Goal: Entertainment & Leisure: Consume media (video, audio)

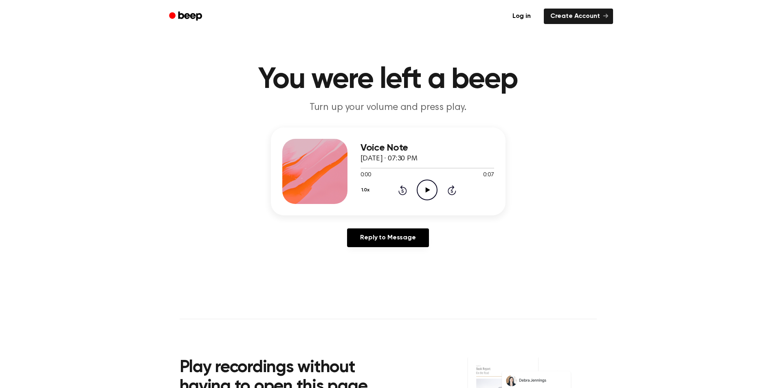
drag, startPoint x: 423, startPoint y: 189, endPoint x: 187, endPoint y: 55, distance: 272.2
click at [423, 189] on icon "Play Audio" at bounding box center [427, 190] width 21 height 21
click at [428, 181] on icon "Play Audio" at bounding box center [427, 190] width 21 height 21
click at [426, 191] on icon at bounding box center [428, 189] width 4 height 5
click at [424, 188] on icon "Play Audio" at bounding box center [427, 190] width 21 height 21
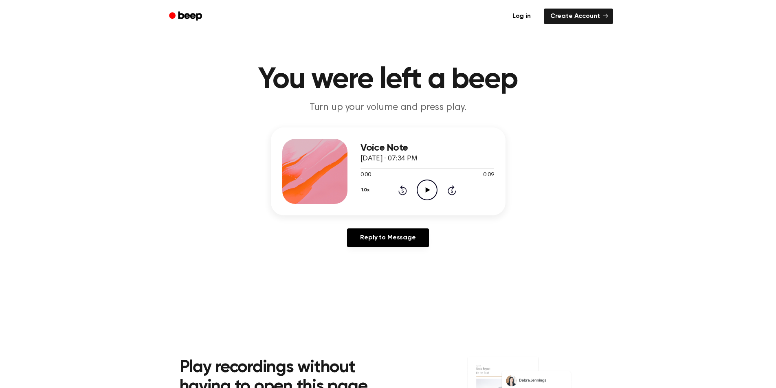
click at [422, 185] on icon "Play Audio" at bounding box center [427, 190] width 21 height 21
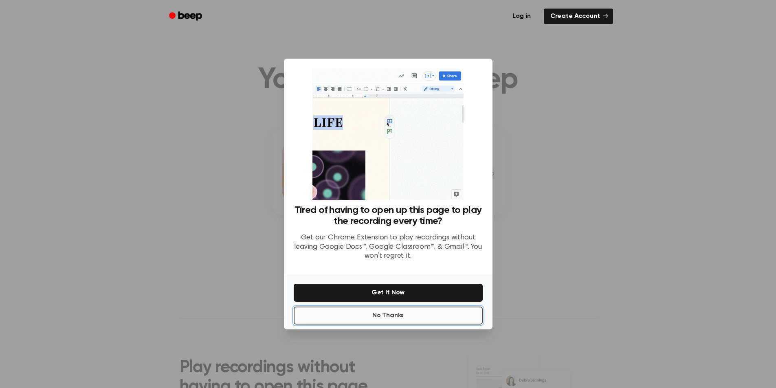
click at [385, 319] on button "No Thanks" at bounding box center [388, 316] width 189 height 18
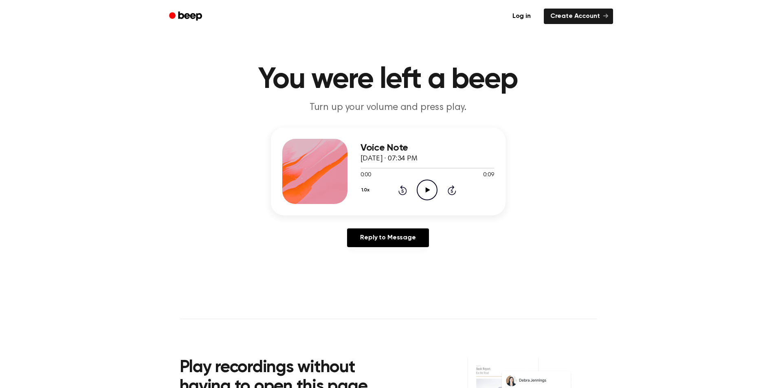
click at [430, 193] on icon "Play Audio" at bounding box center [427, 190] width 21 height 21
click at [419, 187] on icon "Play Audio" at bounding box center [427, 190] width 21 height 21
click at [424, 190] on icon "Pause Audio" at bounding box center [427, 190] width 21 height 21
click at [422, 191] on icon "Play Audio" at bounding box center [427, 190] width 21 height 21
click at [417, 191] on icon "Play Audio" at bounding box center [427, 190] width 21 height 21
